Goal: Task Accomplishment & Management: Manage account settings

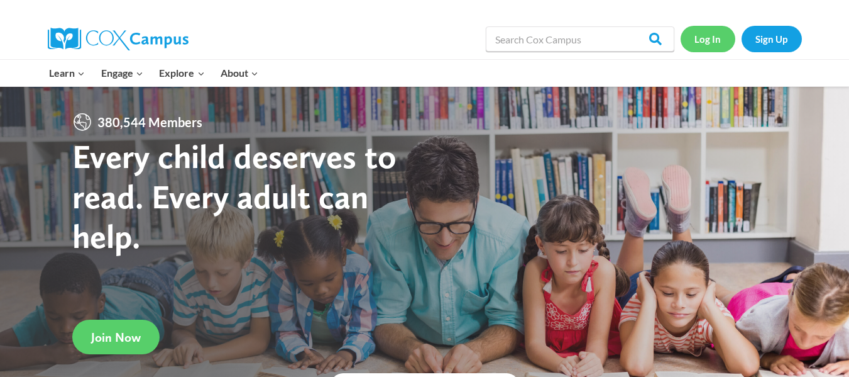
click at [703, 45] on link "Log In" at bounding box center [708, 39] width 55 height 26
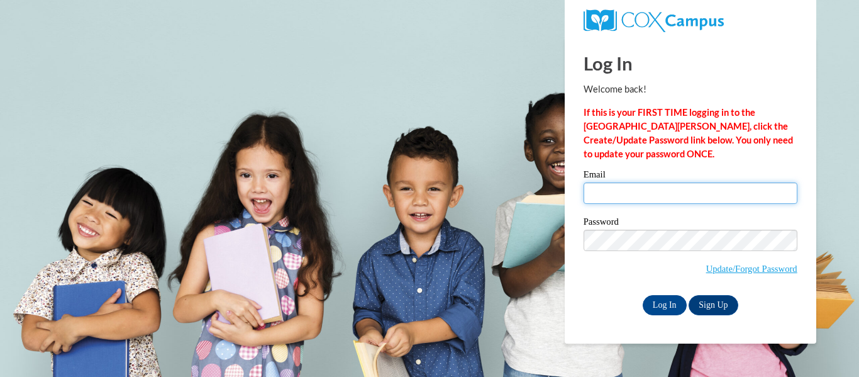
click at [661, 185] on input "Email" at bounding box center [690, 192] width 214 height 21
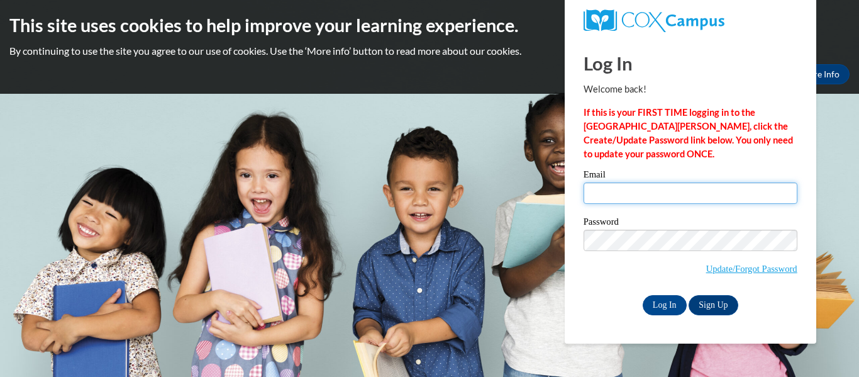
type input "smcclain@shelteringarmsforkids.com"
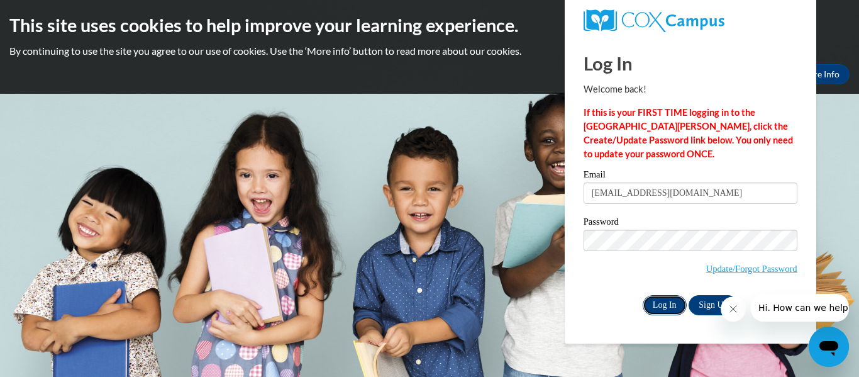
click at [654, 300] on input "Log In" at bounding box center [665, 305] width 44 height 20
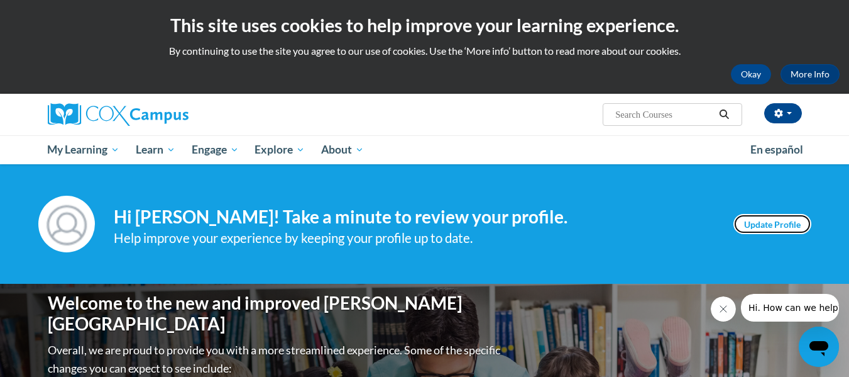
click at [773, 220] on link "Update Profile" at bounding box center [773, 224] width 78 height 20
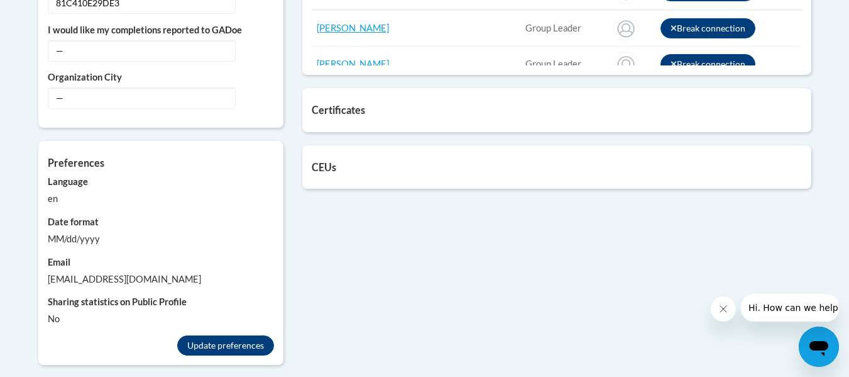
scroll to position [790, 0]
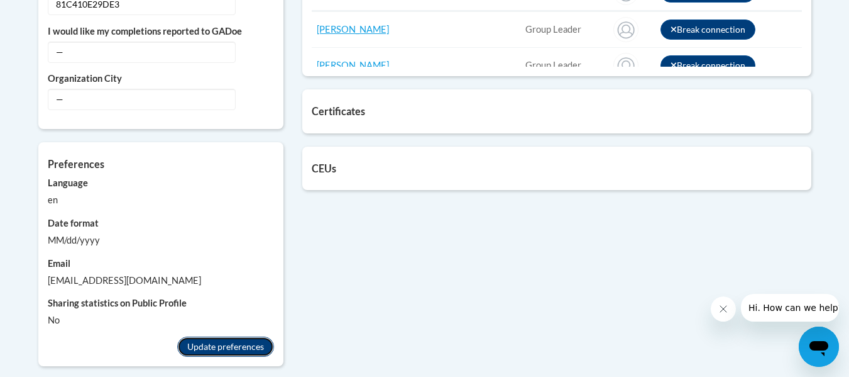
click at [223, 343] on button "Update preferences" at bounding box center [225, 346] width 97 height 20
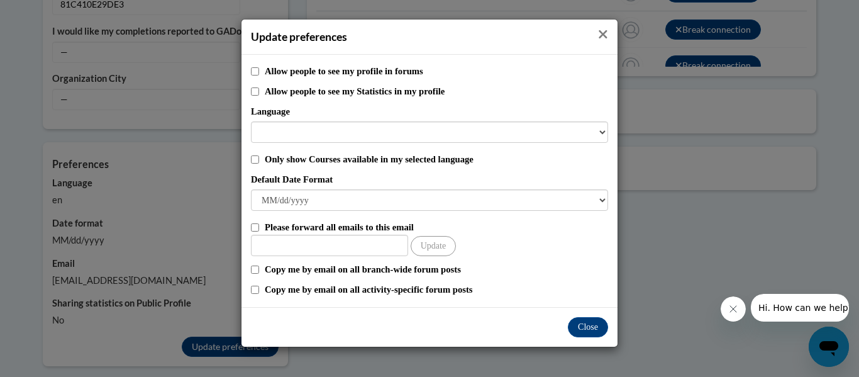
click at [600, 35] on icon "Close" at bounding box center [603, 34] width 10 height 13
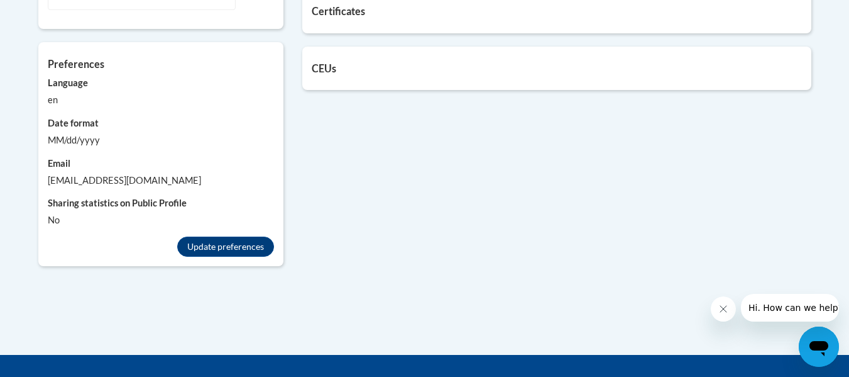
scroll to position [891, 0]
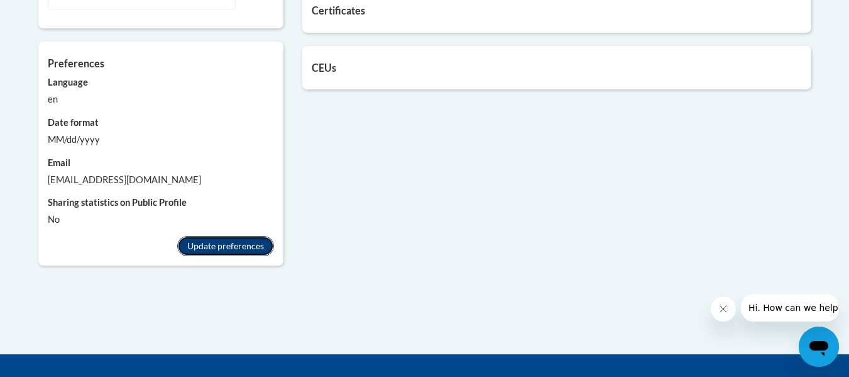
click at [209, 240] on button "Update preferences" at bounding box center [225, 246] width 97 height 20
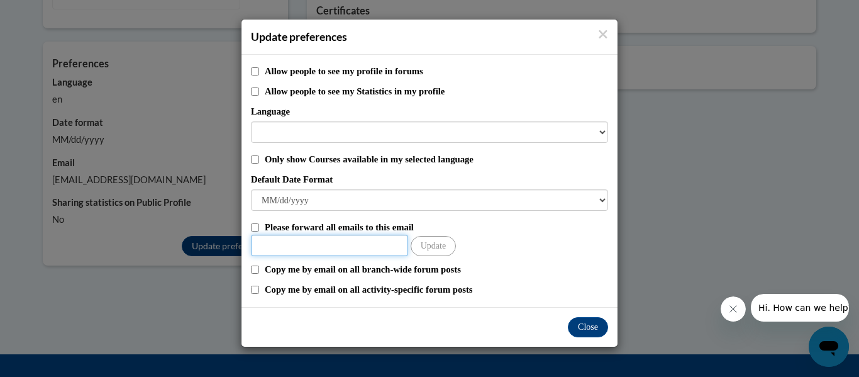
click at [311, 241] on input "Other Email" at bounding box center [329, 244] width 157 height 21
click at [585, 332] on button "Close" at bounding box center [588, 327] width 40 height 20
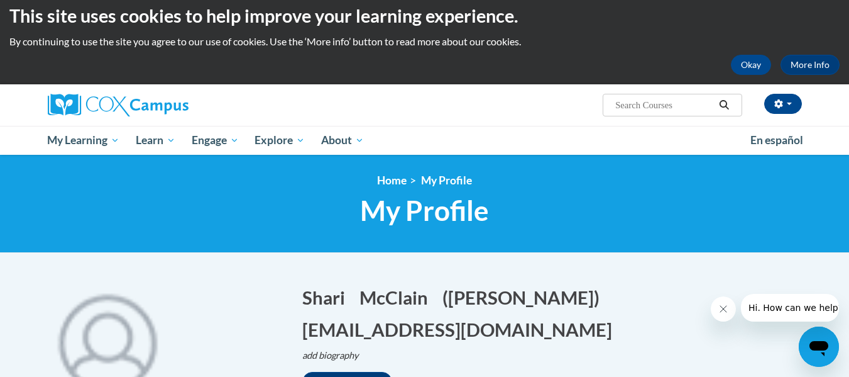
scroll to position [9, 0]
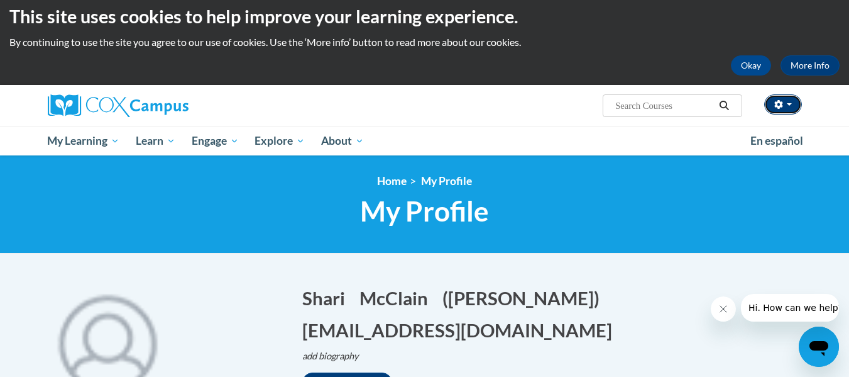
click at [785, 103] on button "button" at bounding box center [783, 104] width 38 height 20
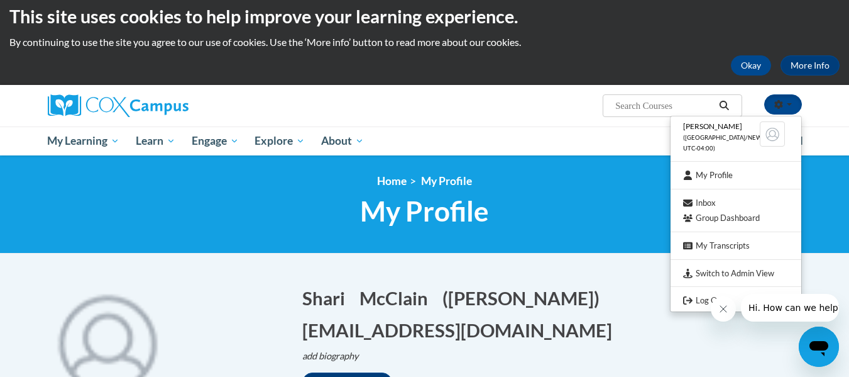
click at [770, 136] on img at bounding box center [772, 133] width 25 height 25
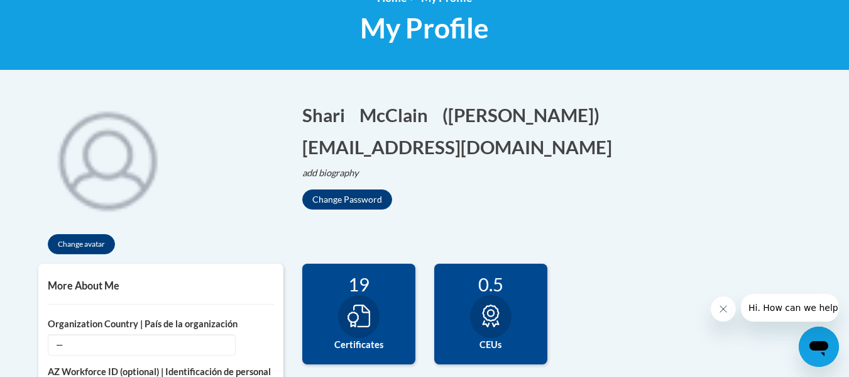
scroll to position [192, 0]
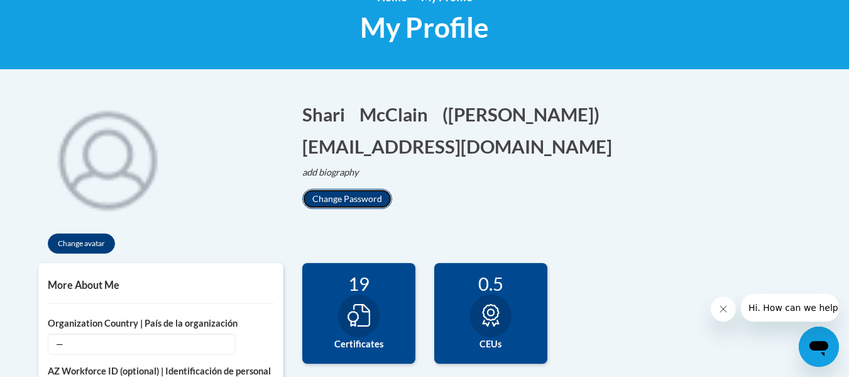
click at [332, 189] on button "Change Password" at bounding box center [347, 199] width 90 height 20
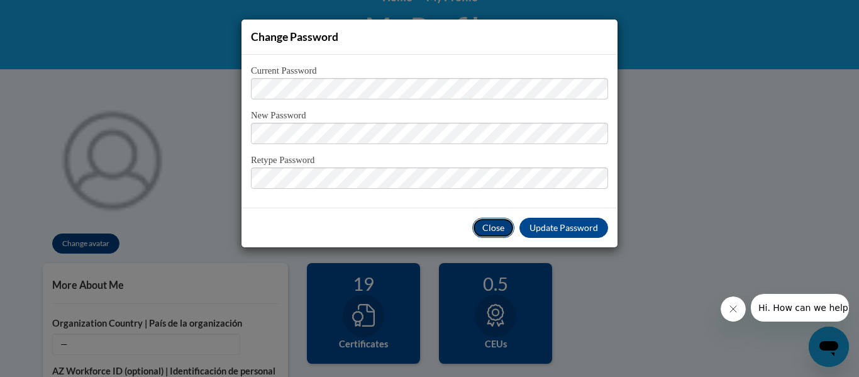
click at [499, 230] on button "Close" at bounding box center [493, 228] width 42 height 20
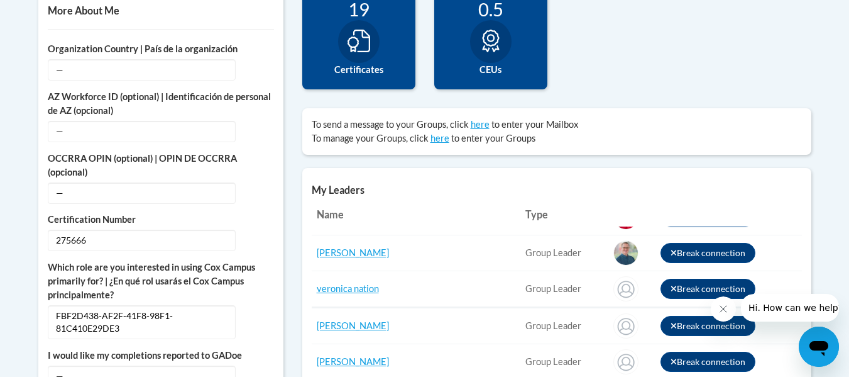
scroll to position [0, 0]
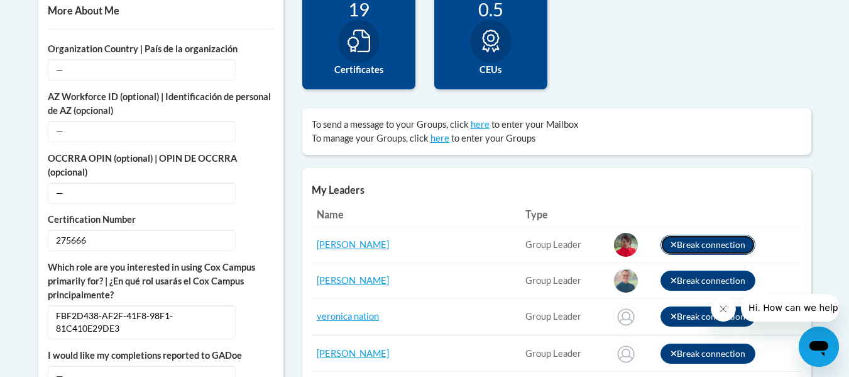
click at [671, 243] on icon at bounding box center [674, 245] width 6 height 6
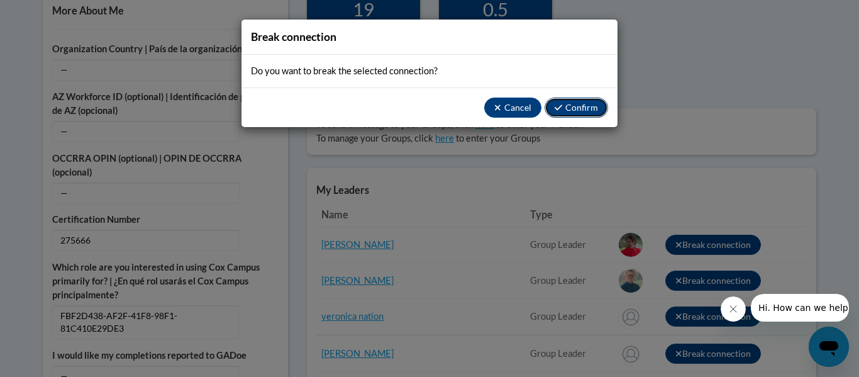
click at [578, 106] on button "Confirm" at bounding box center [575, 107] width 63 height 20
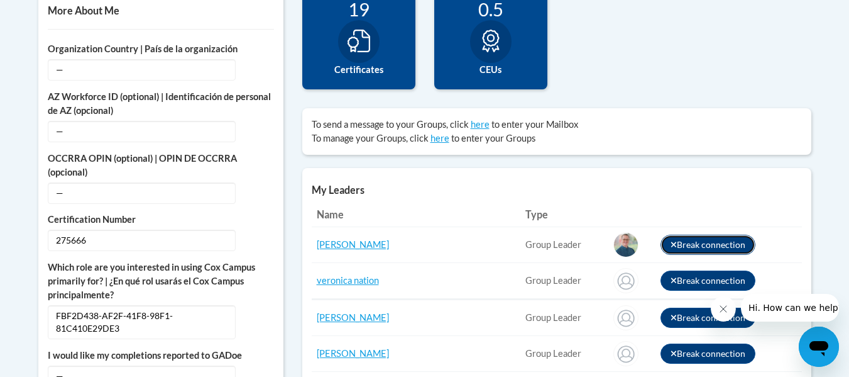
click at [661, 245] on button "Break connection" at bounding box center [709, 244] width 96 height 20
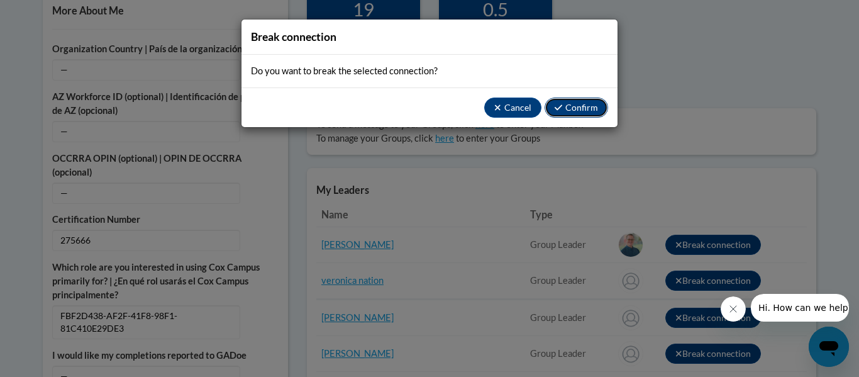
click at [568, 102] on button "Confirm" at bounding box center [575, 107] width 63 height 20
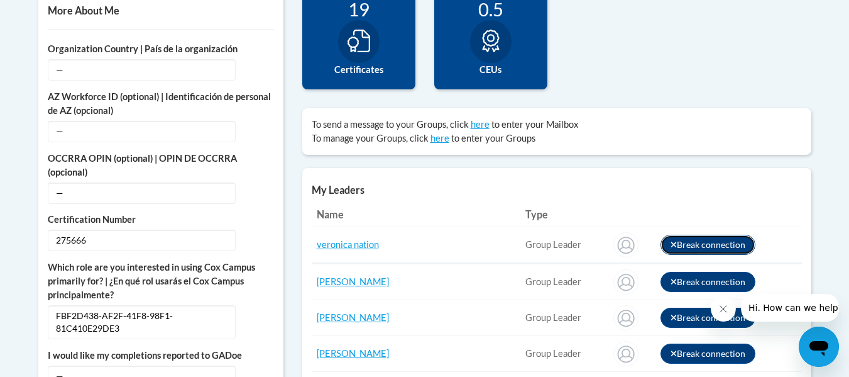
click at [671, 247] on icon at bounding box center [674, 244] width 7 height 9
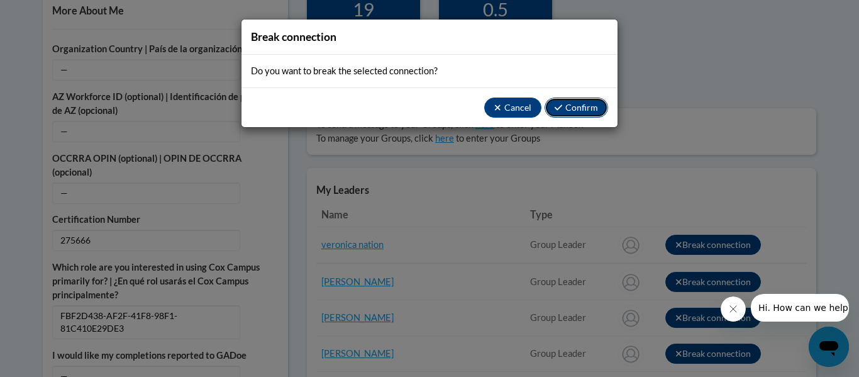
click at [569, 111] on button "Confirm" at bounding box center [575, 107] width 63 height 20
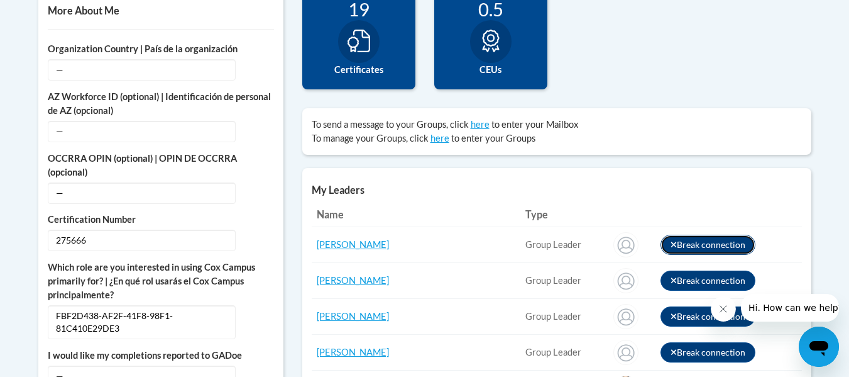
click at [661, 247] on button "Break connection" at bounding box center [709, 244] width 96 height 20
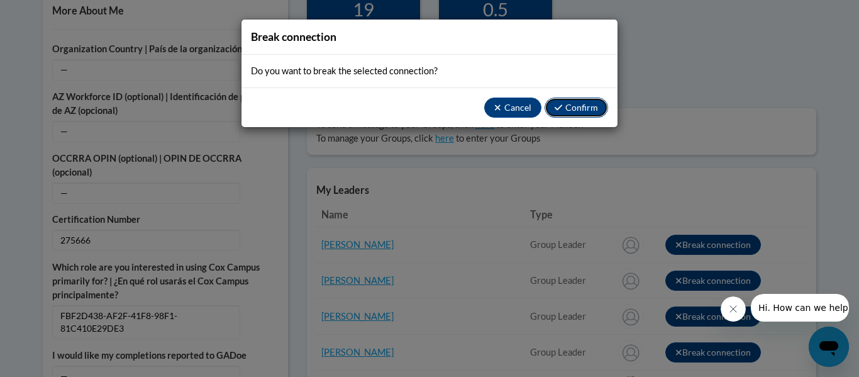
click at [576, 113] on button "Confirm" at bounding box center [575, 107] width 63 height 20
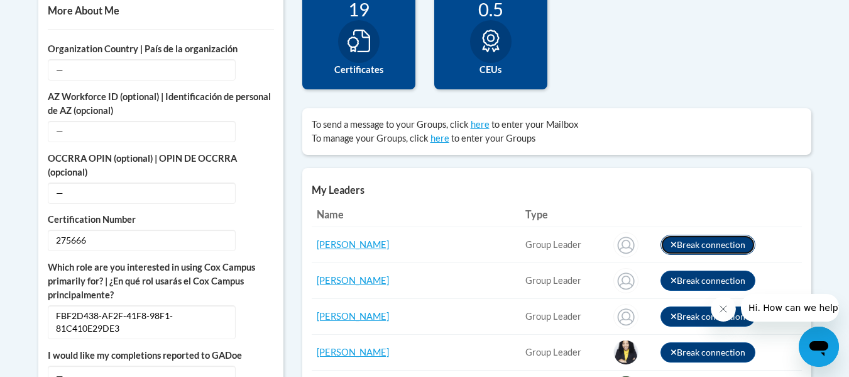
click at [661, 239] on button "Break connection" at bounding box center [709, 244] width 96 height 20
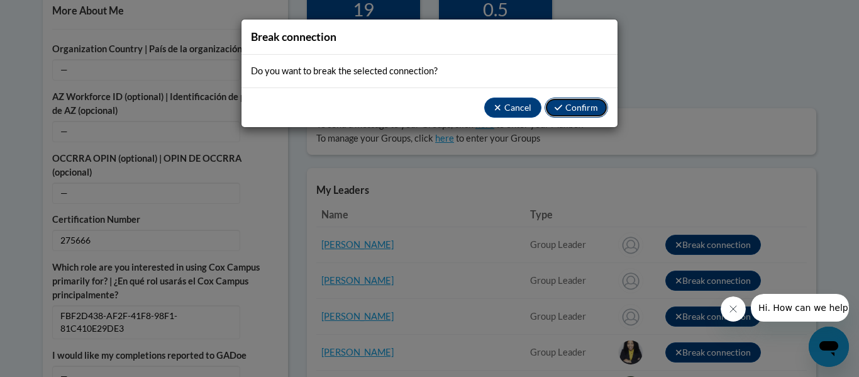
click at [576, 108] on button "Confirm" at bounding box center [575, 107] width 63 height 20
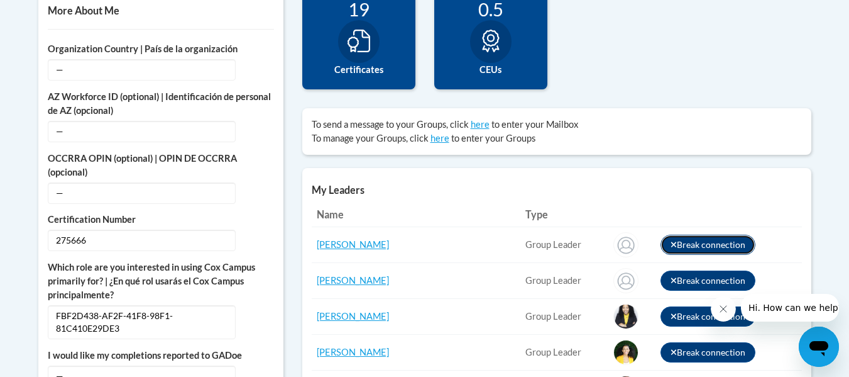
click at [671, 248] on icon at bounding box center [674, 244] width 7 height 9
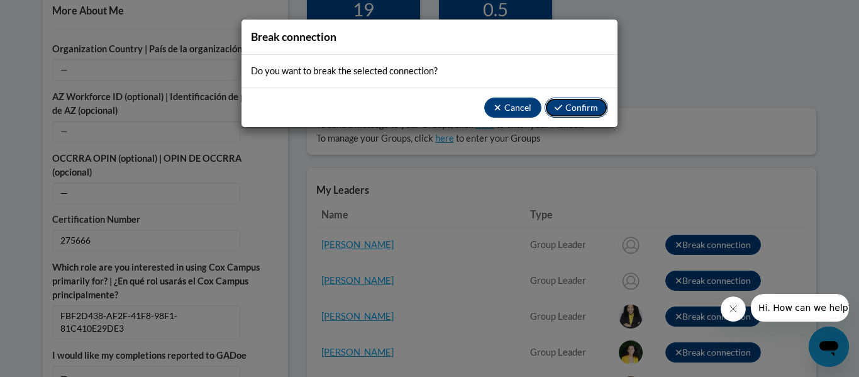
click at [574, 106] on button "Confirm" at bounding box center [575, 107] width 63 height 20
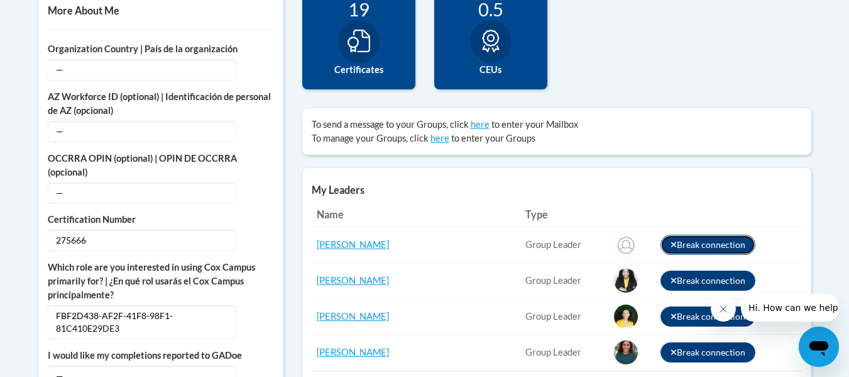
click at [671, 244] on icon at bounding box center [674, 245] width 6 height 6
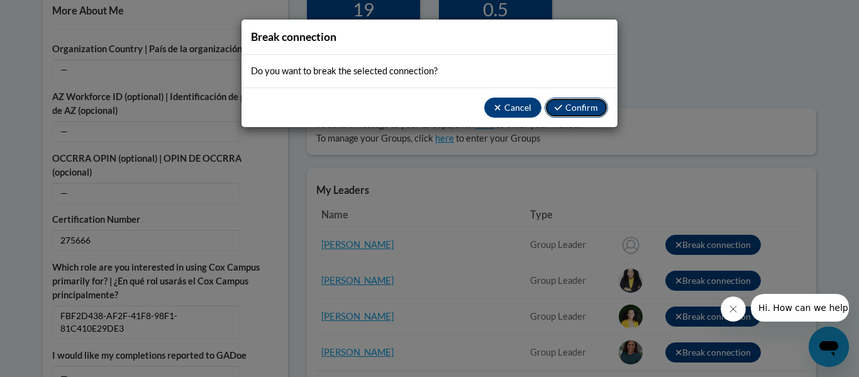
click at [580, 106] on button "Confirm" at bounding box center [575, 107] width 63 height 20
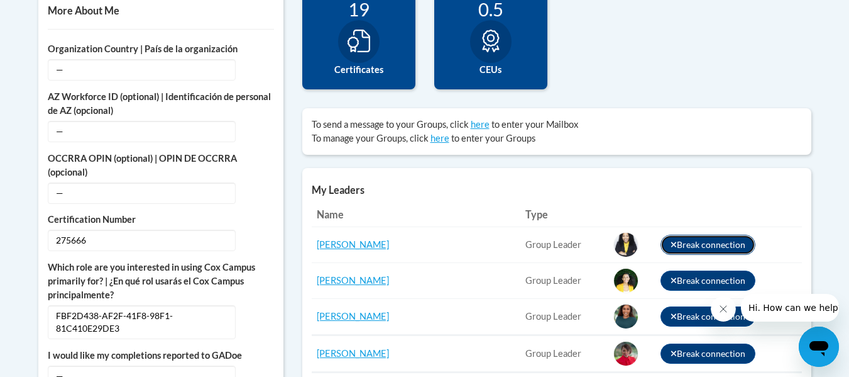
click at [671, 241] on icon at bounding box center [674, 244] width 7 height 9
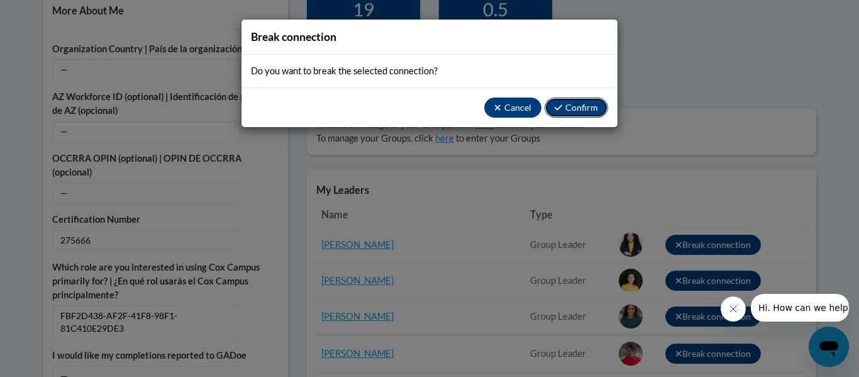
click at [585, 111] on button "Confirm" at bounding box center [575, 107] width 63 height 20
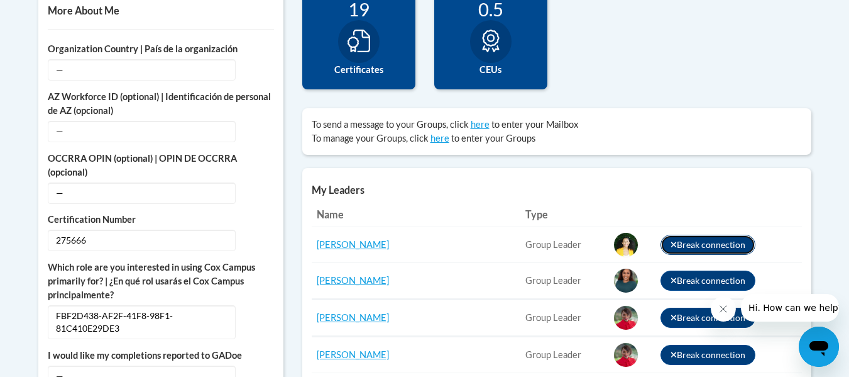
click at [671, 243] on icon at bounding box center [674, 244] width 7 height 9
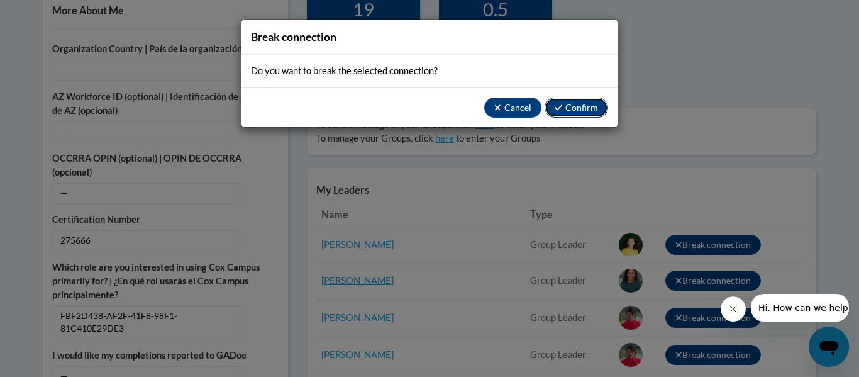
click at [578, 105] on button "Confirm" at bounding box center [575, 107] width 63 height 20
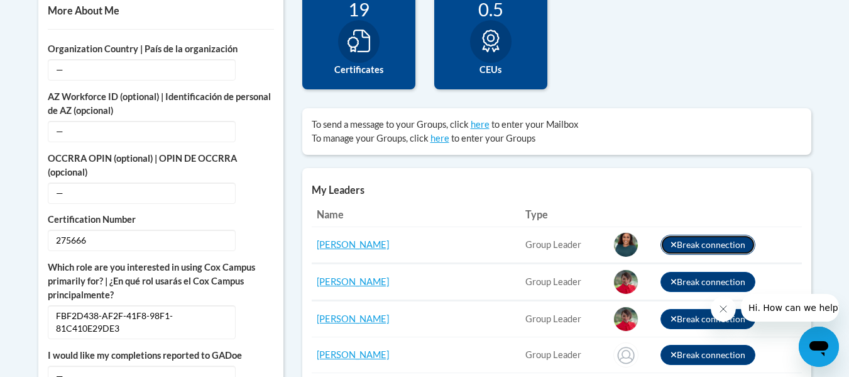
click at [671, 246] on icon at bounding box center [674, 245] width 6 height 6
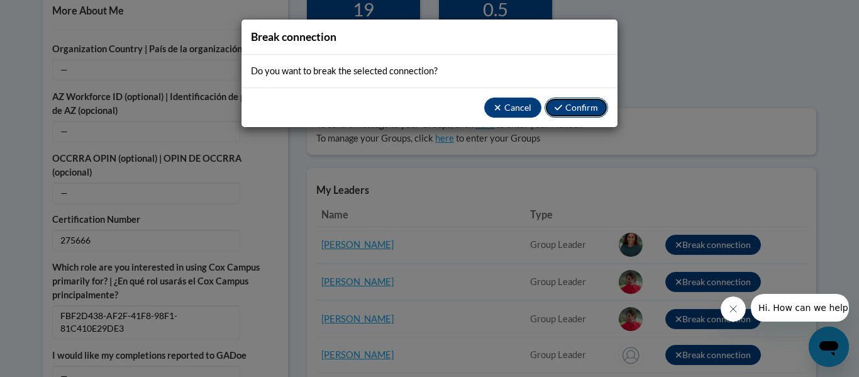
click at [576, 106] on button "Confirm" at bounding box center [575, 107] width 63 height 20
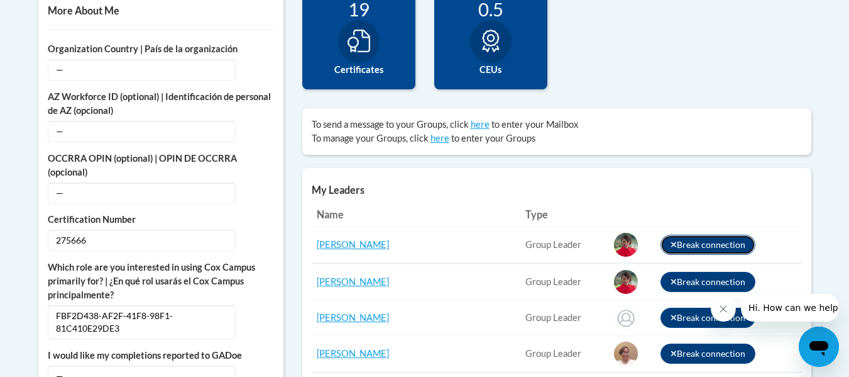
click at [671, 242] on icon at bounding box center [674, 244] width 7 height 9
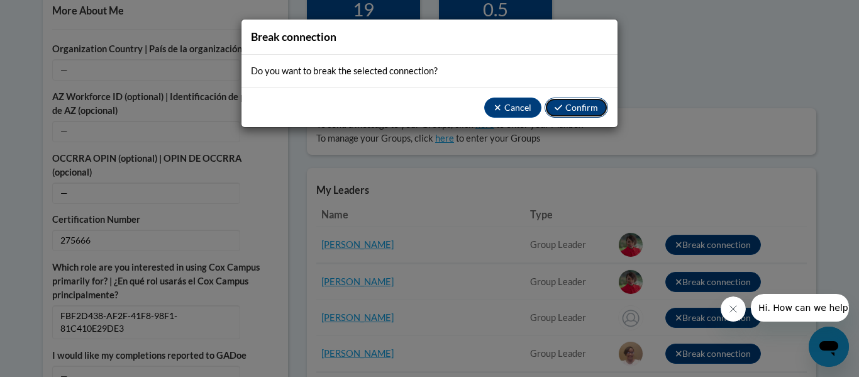
click at [568, 109] on button "Confirm" at bounding box center [575, 107] width 63 height 20
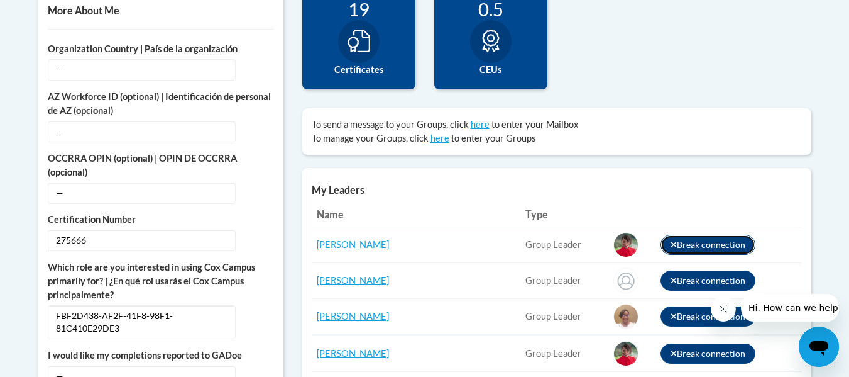
click at [671, 241] on icon at bounding box center [674, 244] width 7 height 9
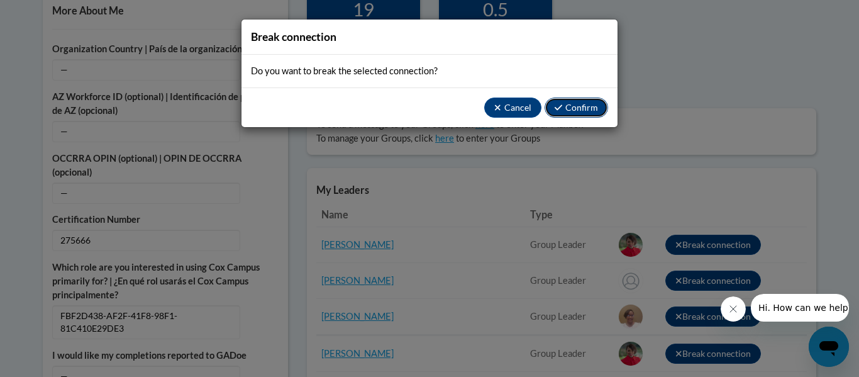
click at [562, 111] on icon "button" at bounding box center [558, 107] width 8 height 9
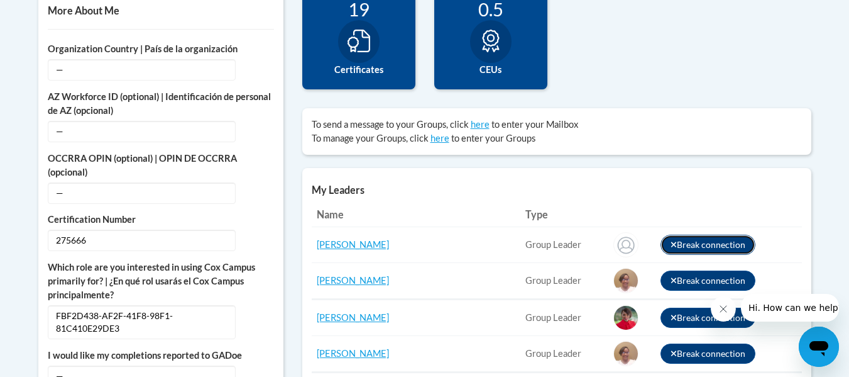
click at [671, 240] on icon at bounding box center [674, 244] width 7 height 9
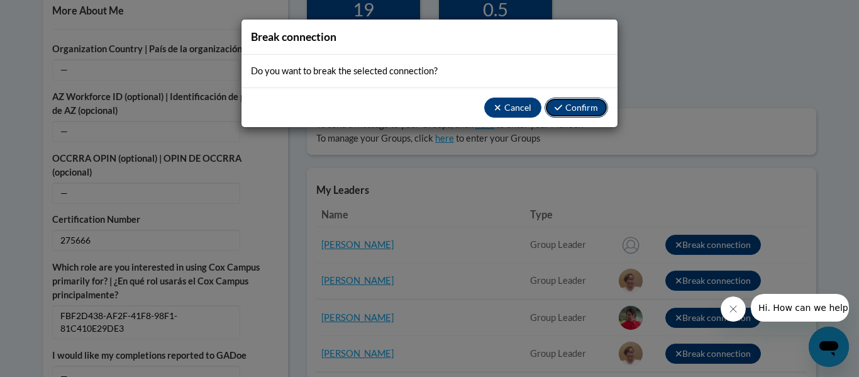
click at [576, 108] on button "Confirm" at bounding box center [575, 107] width 63 height 20
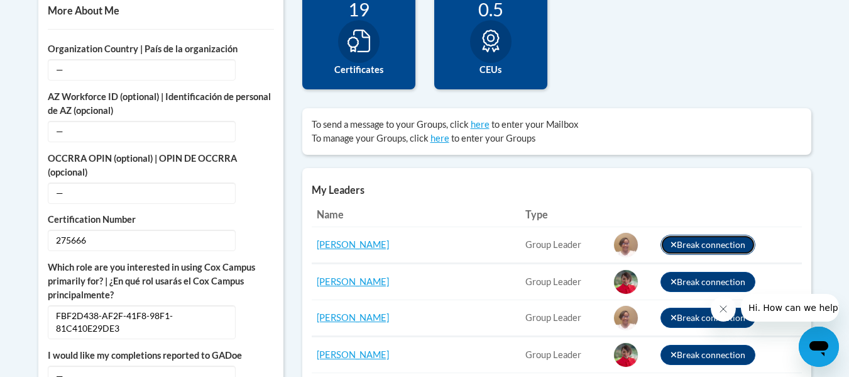
click at [671, 242] on icon at bounding box center [674, 244] width 7 height 9
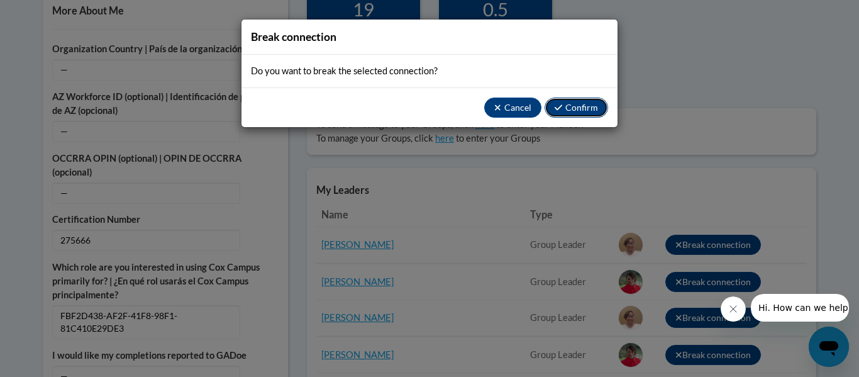
click at [580, 109] on button "Confirm" at bounding box center [575, 107] width 63 height 20
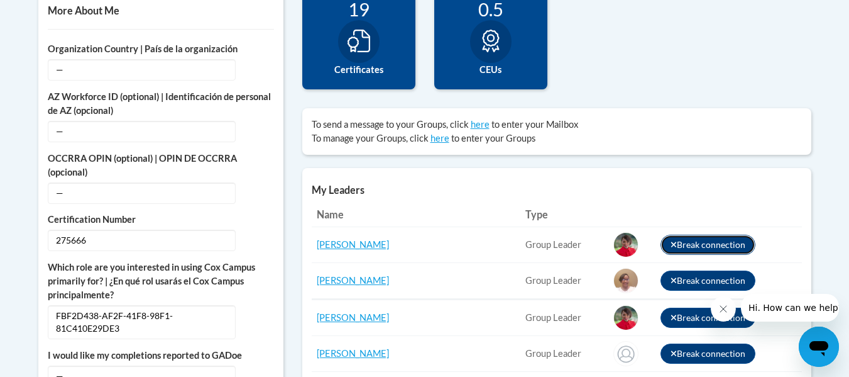
click at [671, 244] on icon at bounding box center [674, 244] width 7 height 9
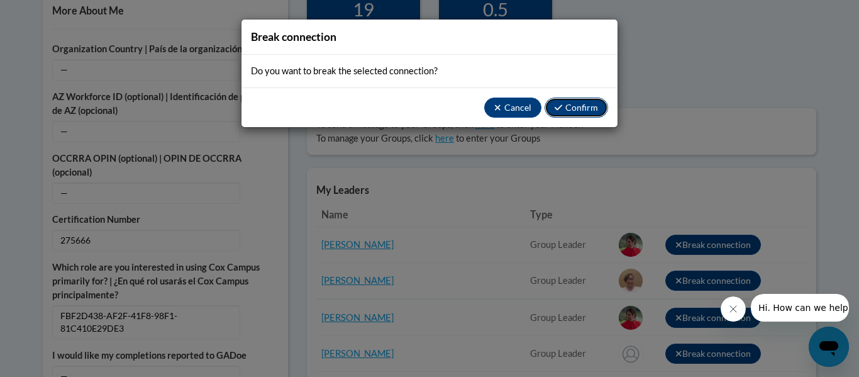
click at [580, 106] on button "Confirm" at bounding box center [575, 107] width 63 height 20
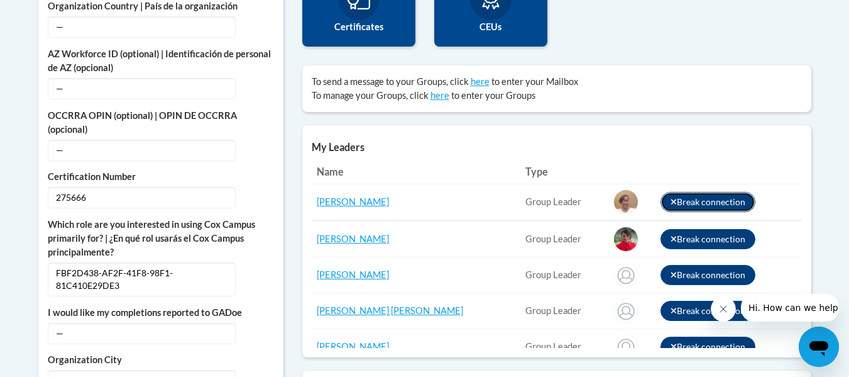
click at [671, 203] on icon at bounding box center [674, 202] width 6 height 6
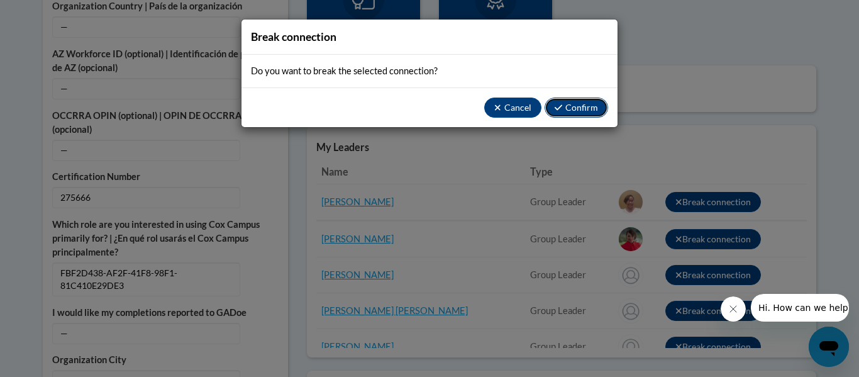
click at [561, 104] on icon "button" at bounding box center [558, 107] width 8 height 9
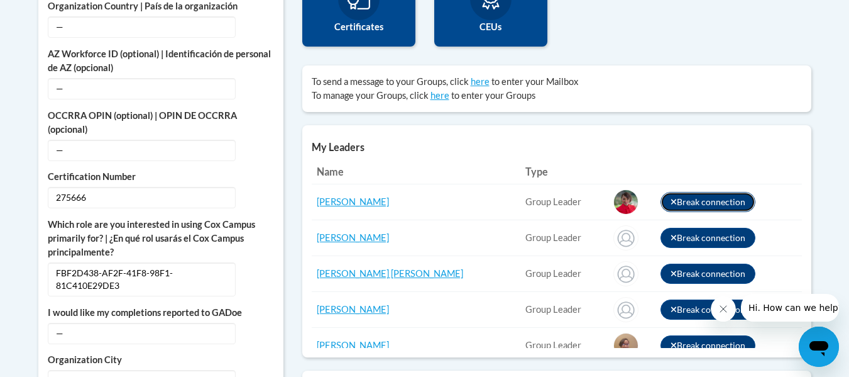
click at [671, 199] on icon at bounding box center [674, 201] width 7 height 9
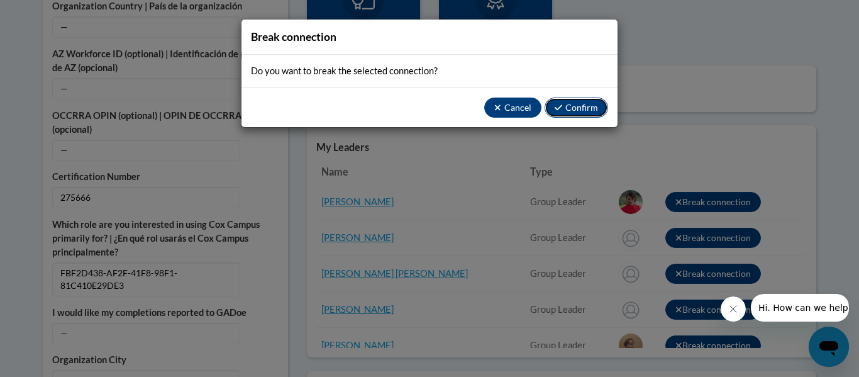
click at [588, 102] on button "Confirm" at bounding box center [575, 107] width 63 height 20
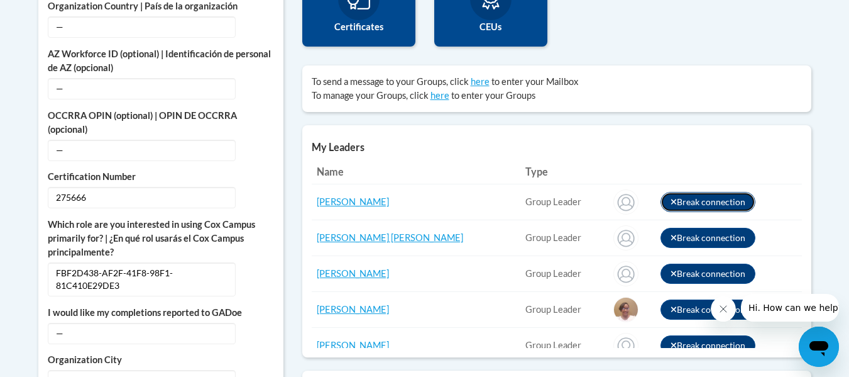
click at [671, 200] on icon at bounding box center [674, 201] width 7 height 9
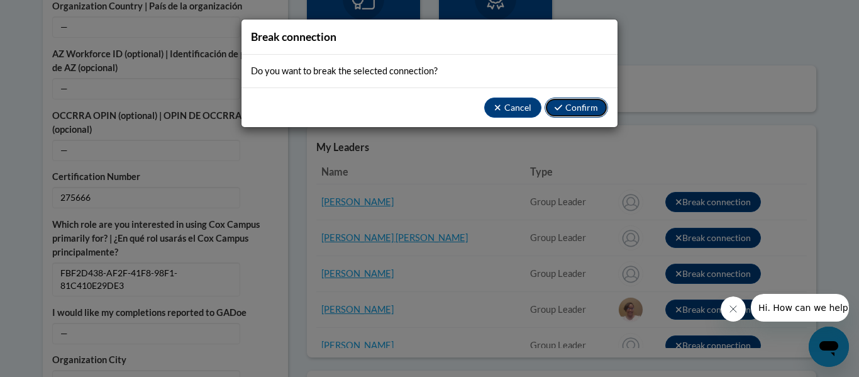
click at [583, 109] on button "Confirm" at bounding box center [575, 107] width 63 height 20
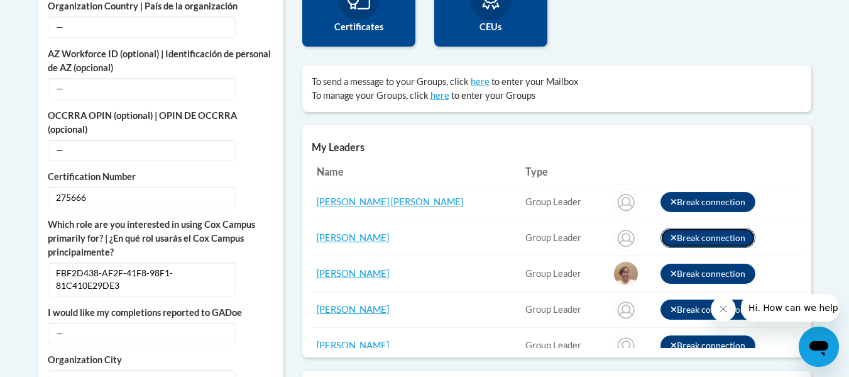
click at [661, 232] on button "Break connection" at bounding box center [709, 238] width 96 height 20
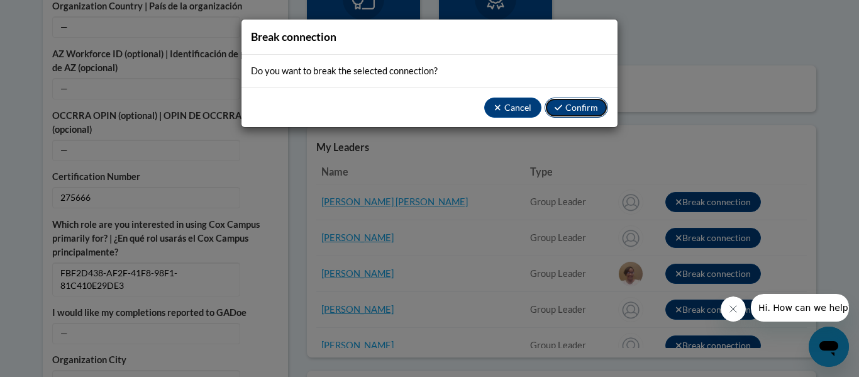
click at [572, 104] on button "Confirm" at bounding box center [575, 107] width 63 height 20
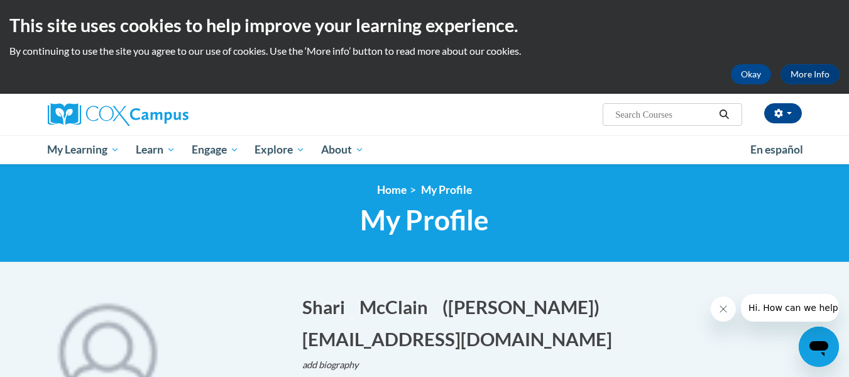
click at [815, 342] on icon "Open messaging window" at bounding box center [819, 348] width 19 height 15
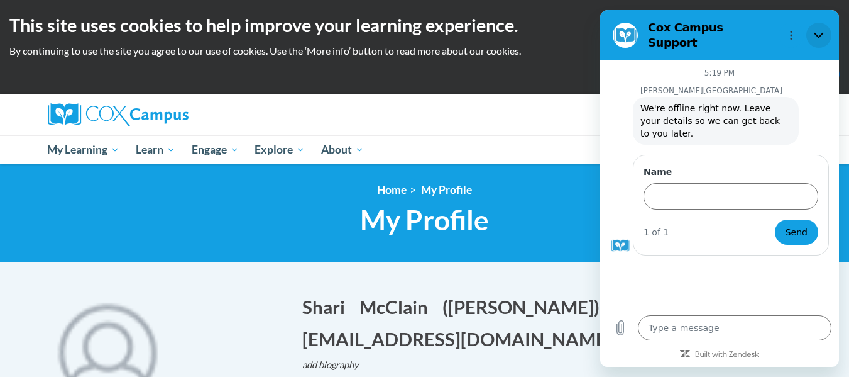
click at [826, 35] on button "Close" at bounding box center [819, 35] width 25 height 25
type textarea "x"
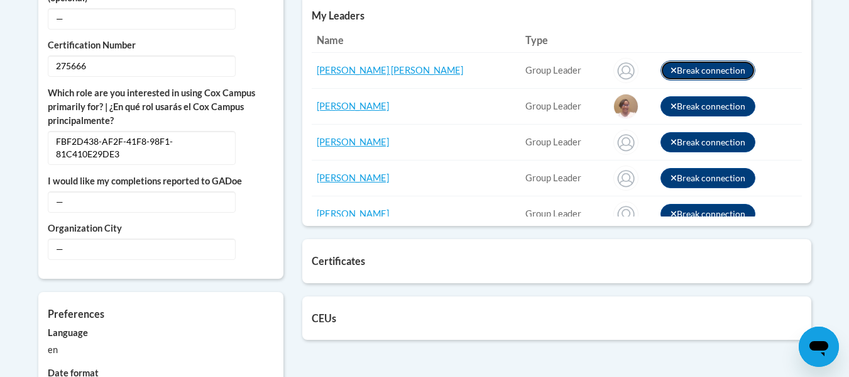
click at [671, 68] on icon at bounding box center [674, 71] width 6 height 6
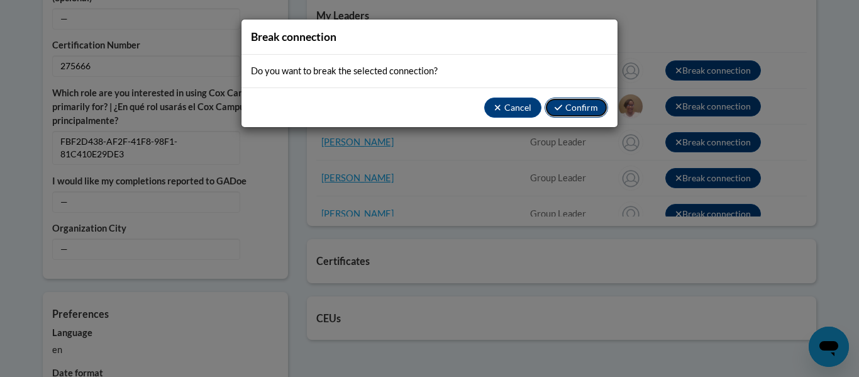
click at [566, 108] on button "Confirm" at bounding box center [575, 107] width 63 height 20
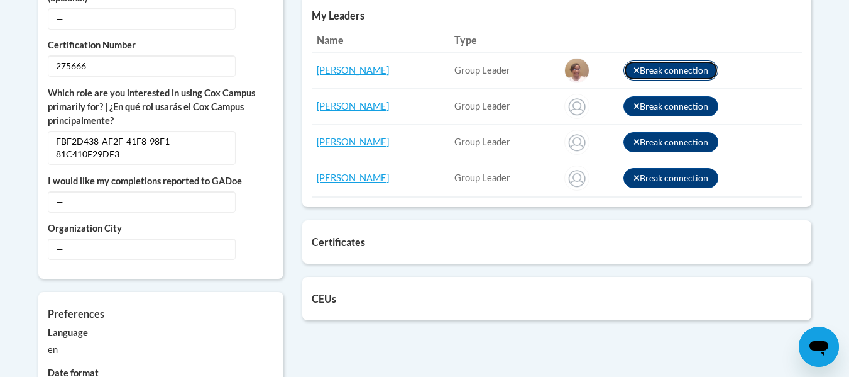
click at [629, 65] on button "Break connection" at bounding box center [672, 70] width 96 height 20
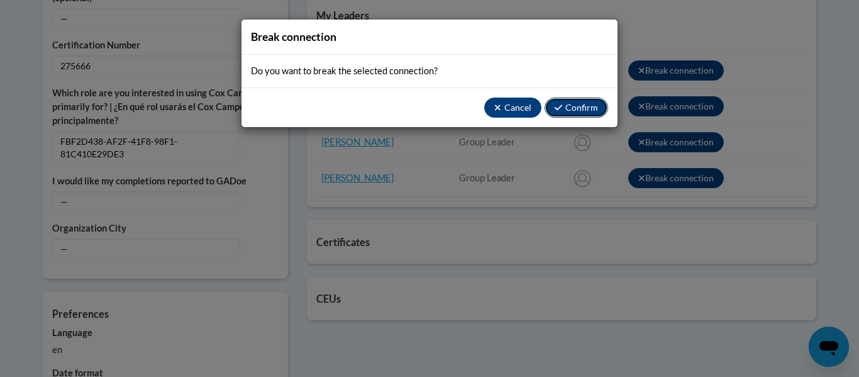
click at [573, 111] on button "Confirm" at bounding box center [575, 107] width 63 height 20
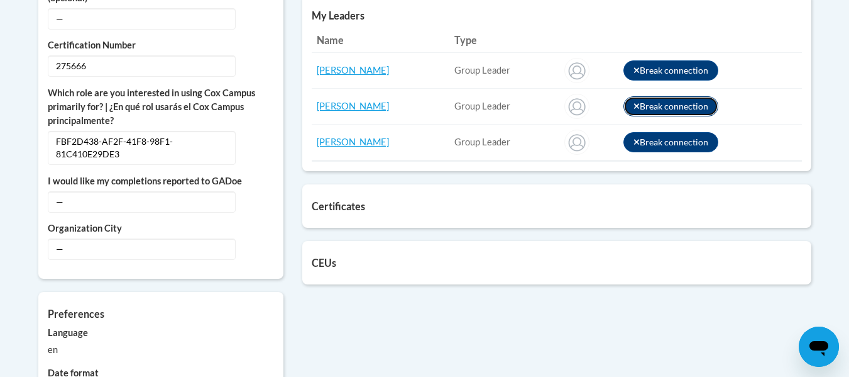
click at [634, 106] on icon at bounding box center [637, 107] width 6 height 6
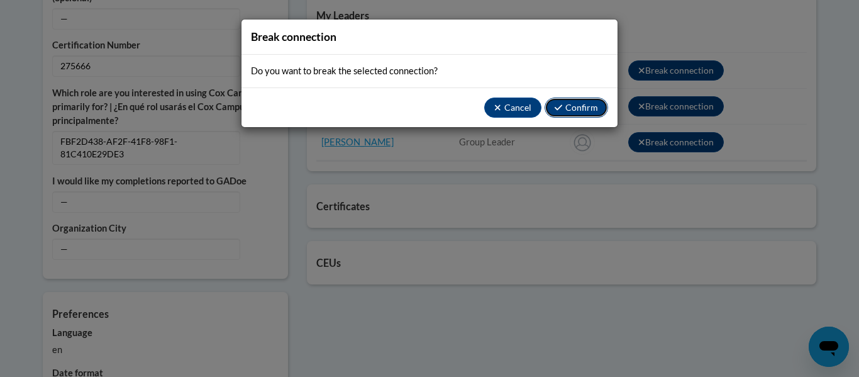
click at [589, 102] on button "Confirm" at bounding box center [575, 107] width 63 height 20
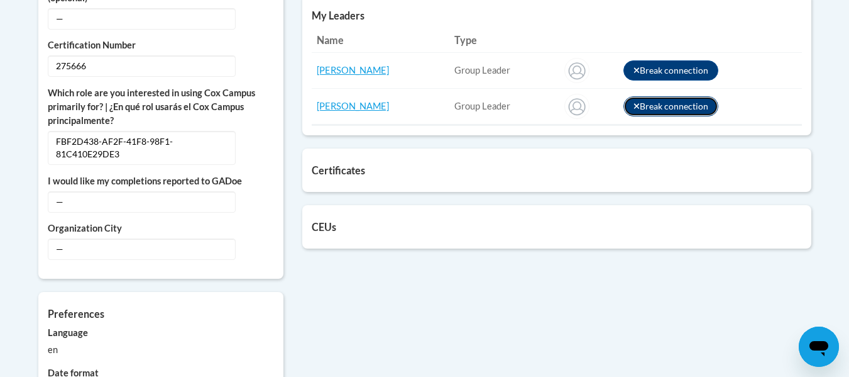
click at [634, 109] on icon at bounding box center [637, 106] width 7 height 9
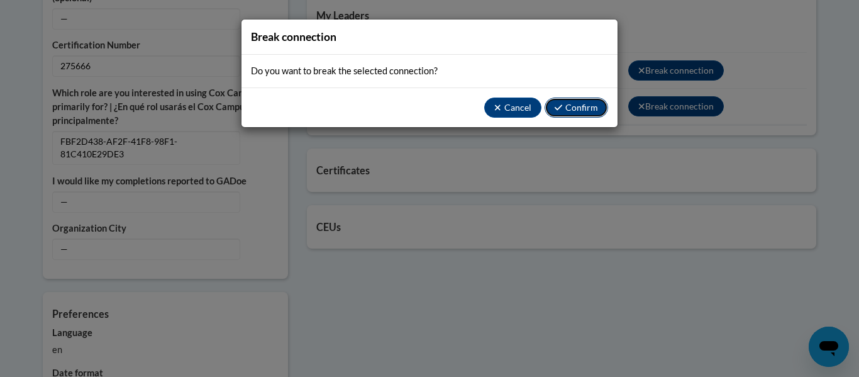
click at [575, 104] on button "Confirm" at bounding box center [575, 107] width 63 height 20
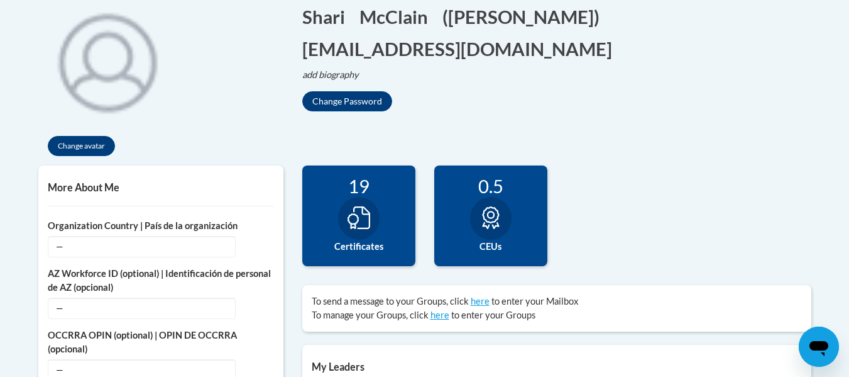
scroll to position [289, 0]
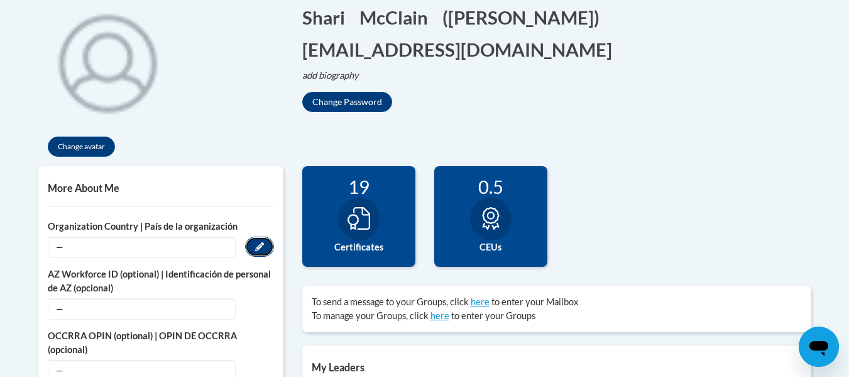
click at [257, 246] on icon "Custom profile fields" at bounding box center [259, 246] width 9 height 9
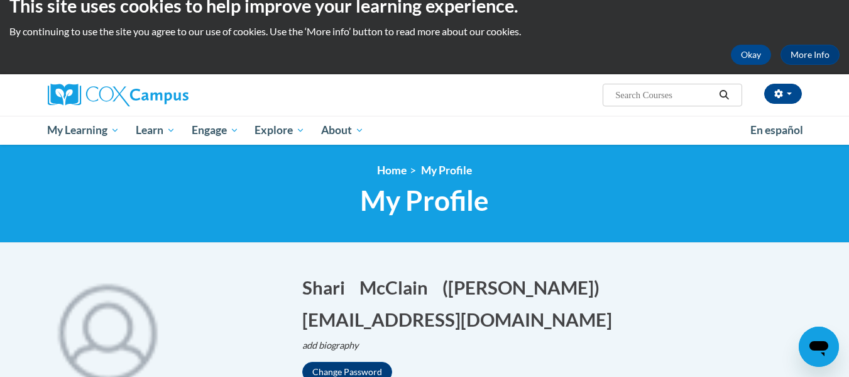
scroll to position [0, 0]
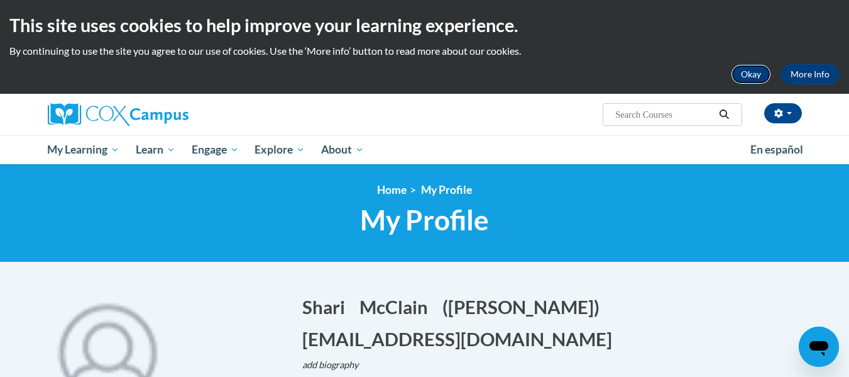
click at [753, 79] on button "Okay" at bounding box center [751, 74] width 40 height 20
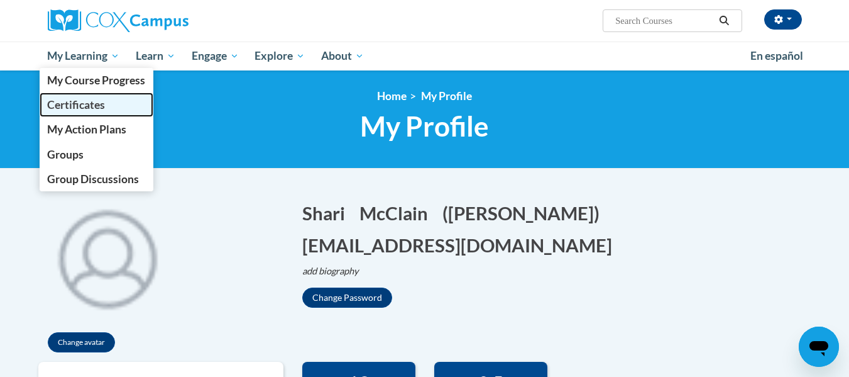
click at [74, 106] on span "Certificates" at bounding box center [76, 104] width 58 height 13
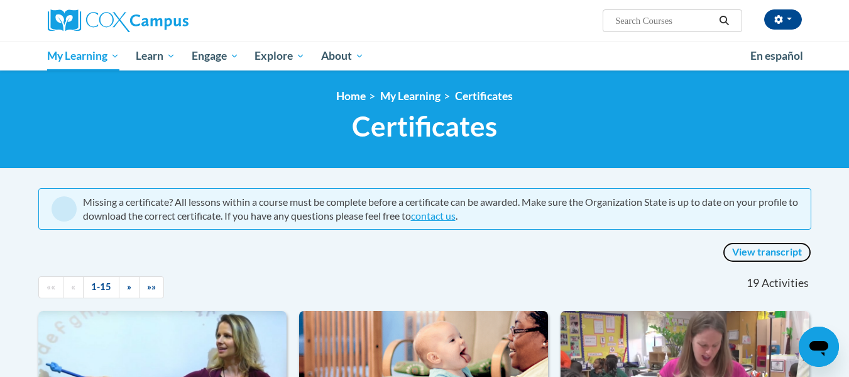
click at [770, 253] on link "View transcript" at bounding box center [767, 252] width 89 height 20
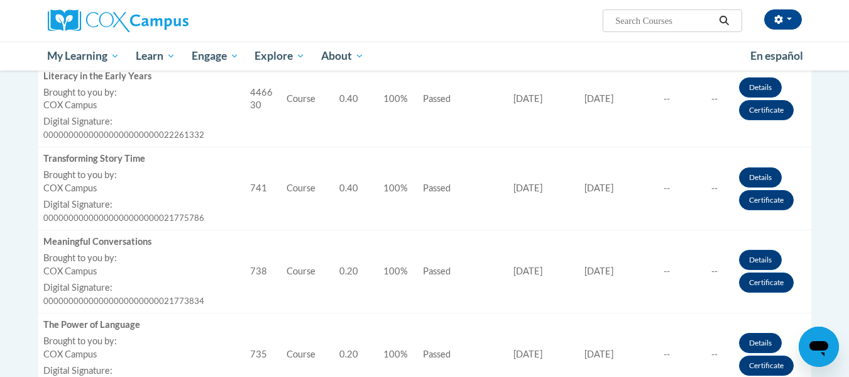
scroll to position [960, 0]
click at [754, 278] on link "Certificate" at bounding box center [766, 282] width 55 height 20
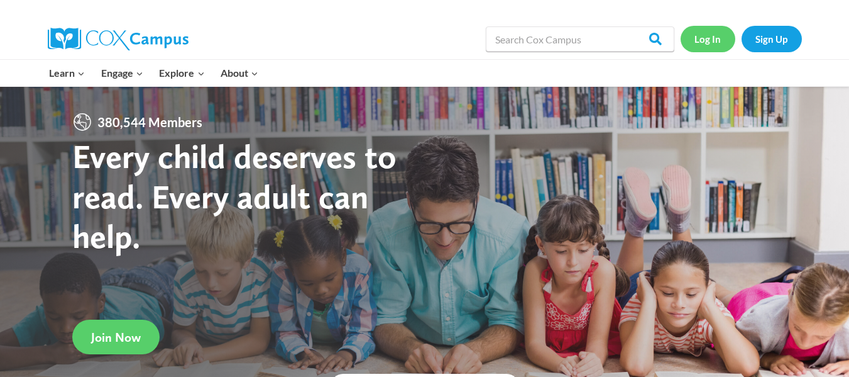
click at [702, 42] on link "Log In" at bounding box center [708, 39] width 55 height 26
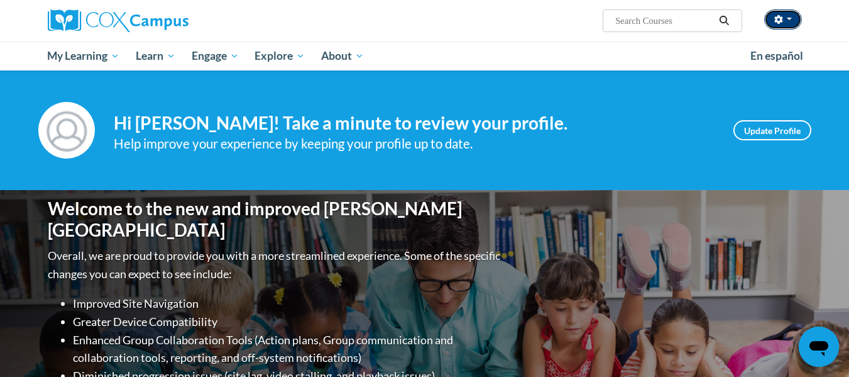
click at [790, 18] on span "button" at bounding box center [789, 19] width 5 height 3
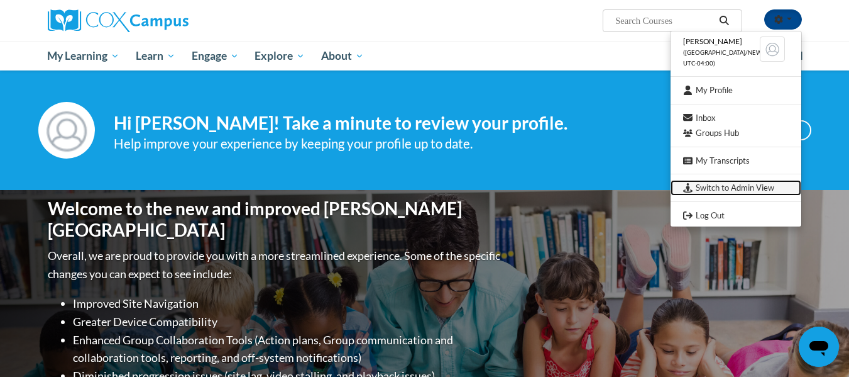
click at [702, 182] on link "Switch to Admin View" at bounding box center [736, 188] width 131 height 16
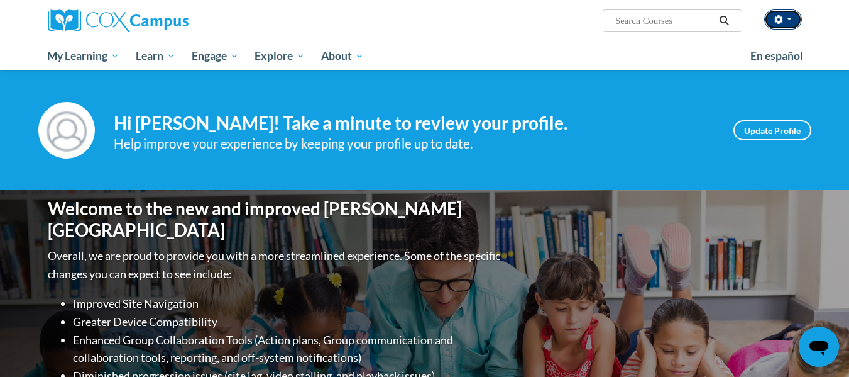
click at [790, 20] on span "button" at bounding box center [789, 19] width 5 height 3
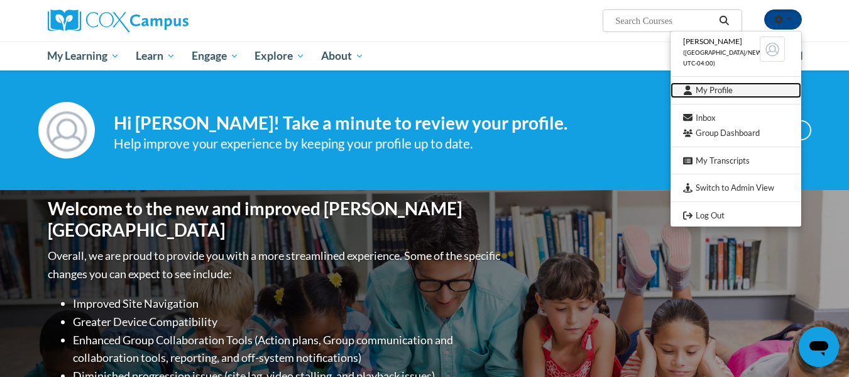
click at [725, 91] on link "My Profile" at bounding box center [736, 90] width 131 height 16
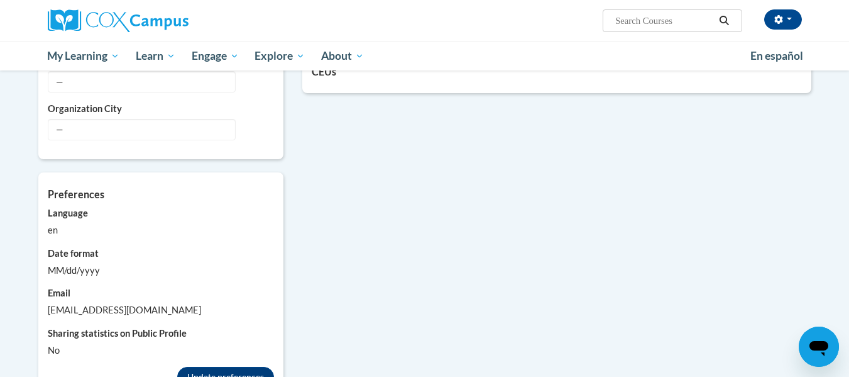
scroll to position [638, 0]
